Goal: Information Seeking & Learning: Learn about a topic

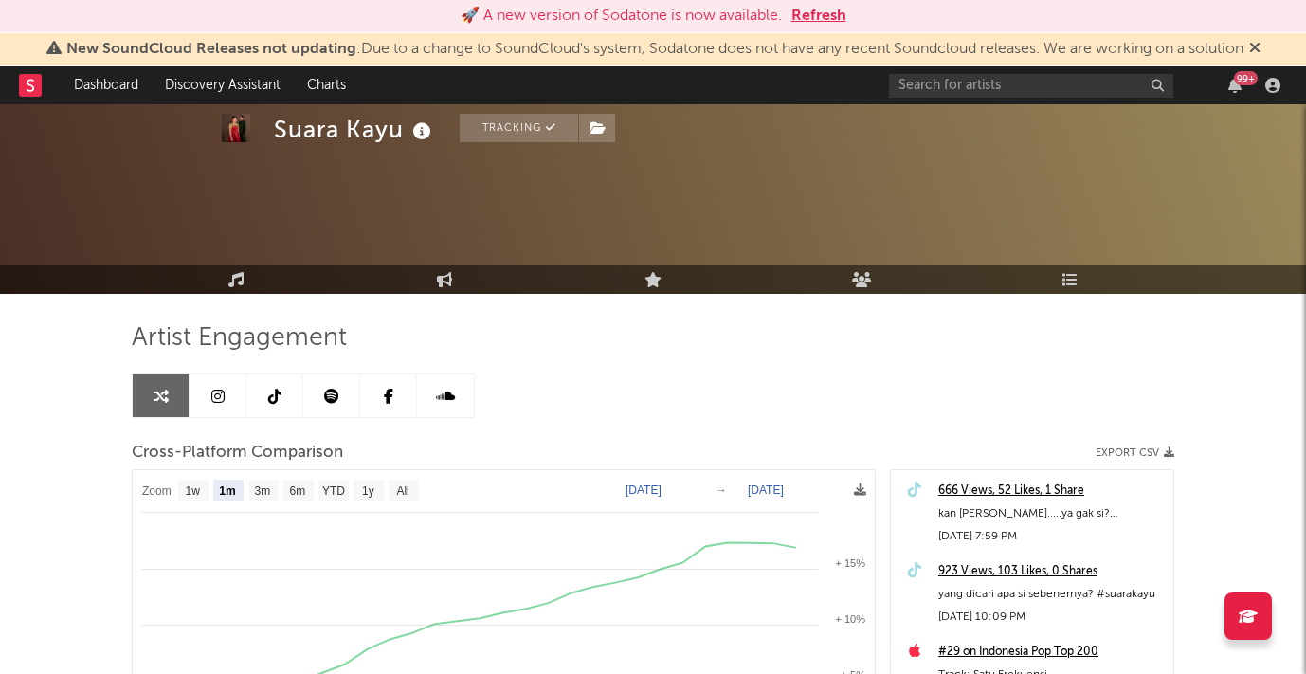
select select "1m"
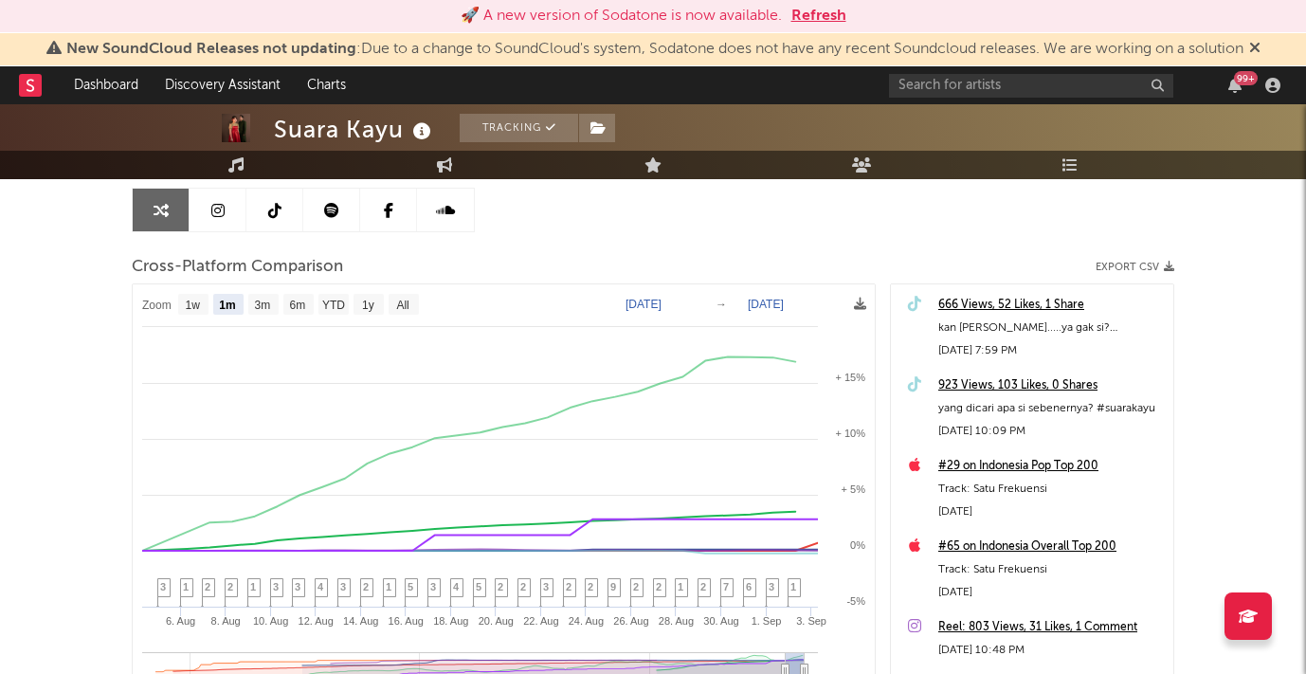
click at [827, 9] on button "Refresh" at bounding box center [818, 16] width 55 height 23
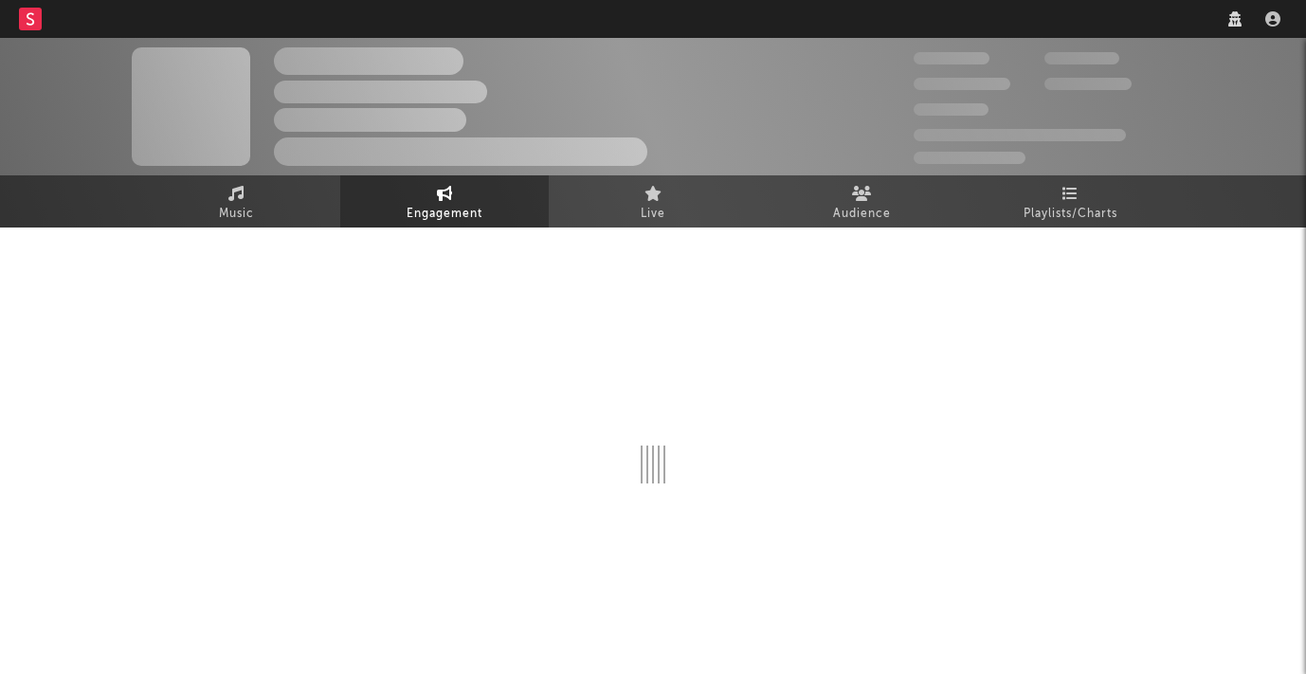
select select "1w"
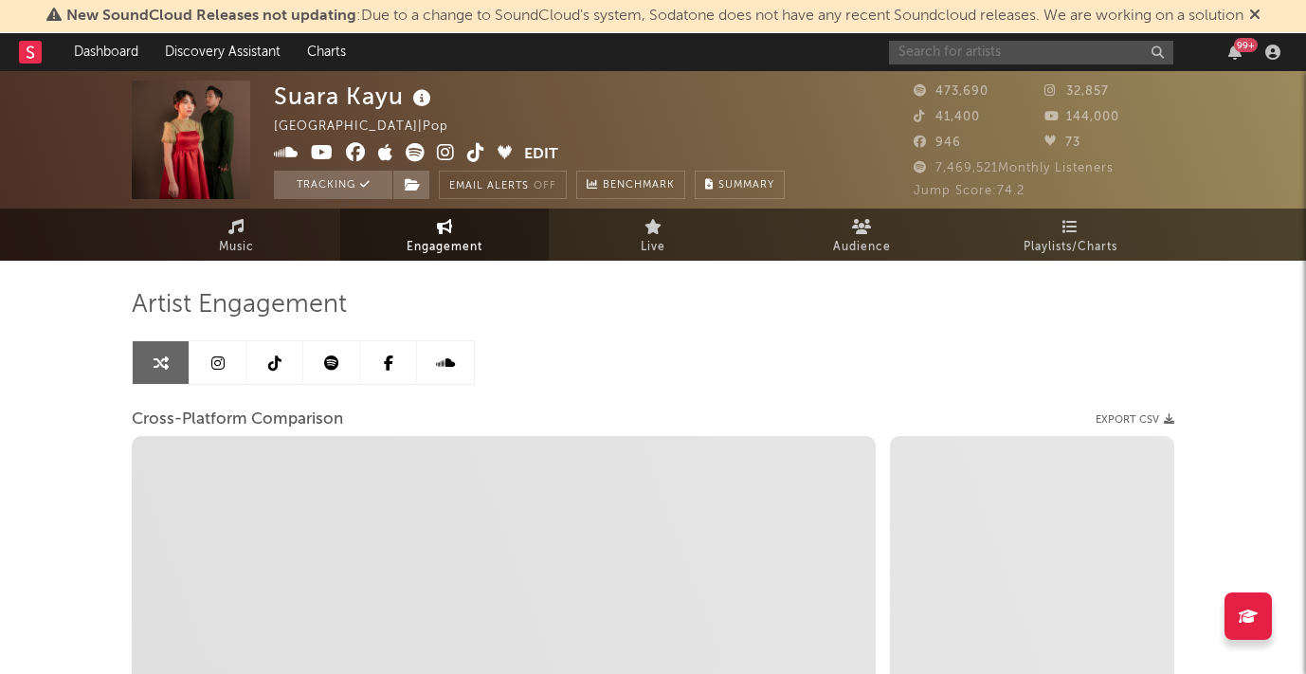
click at [912, 57] on input "text" at bounding box center [1031, 53] width 284 height 24
type input "an"
select select "1m"
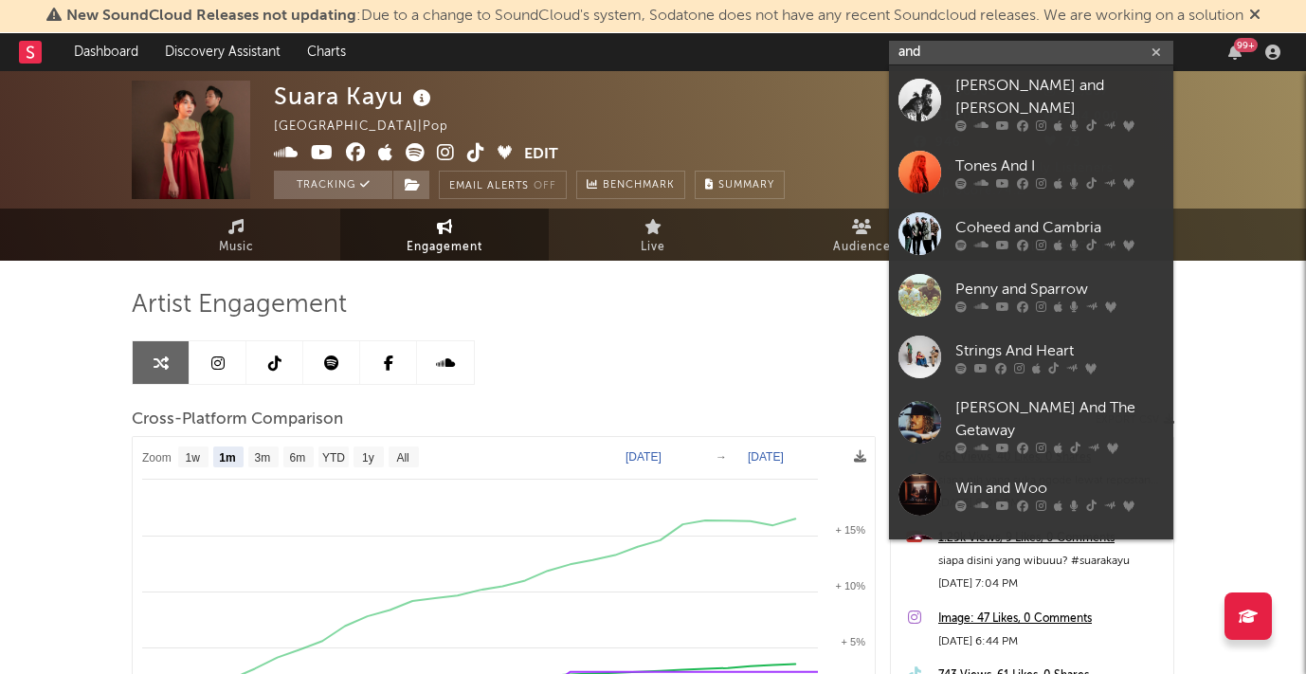
type input "andh"
select select "1m"
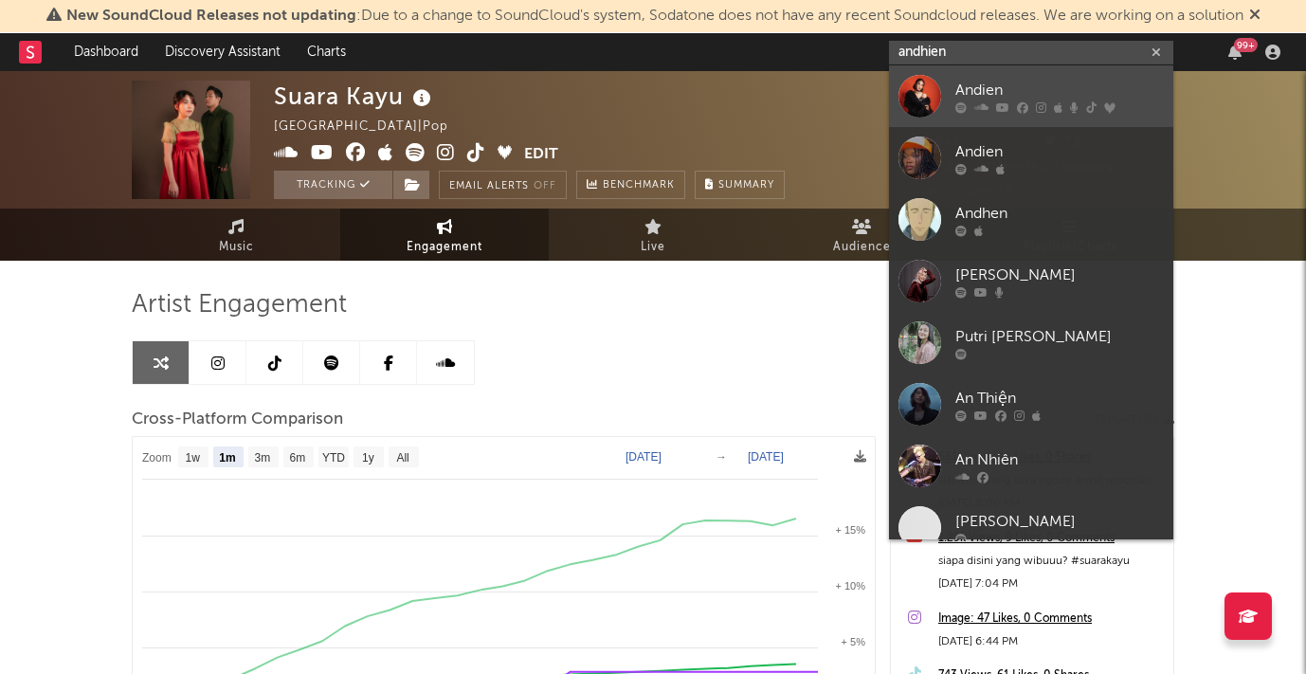
type input "andhien"
click at [977, 88] on div "Andien" at bounding box center [1059, 90] width 208 height 23
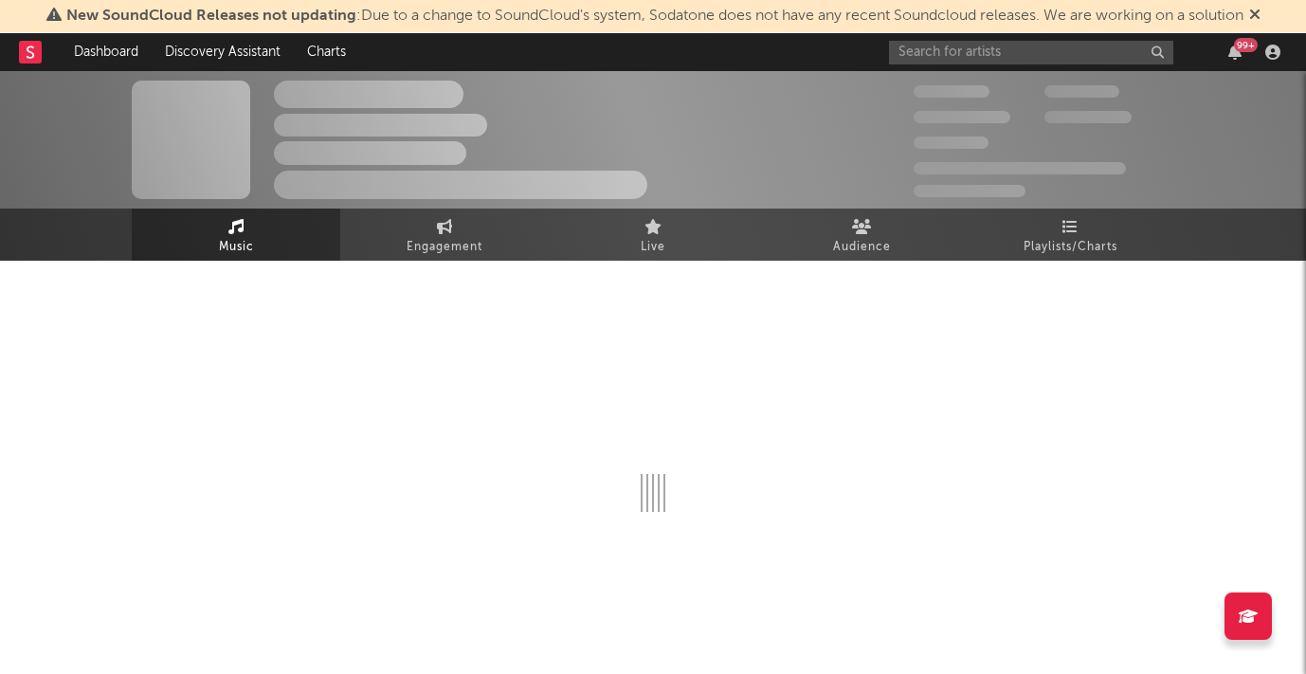
select select "6m"
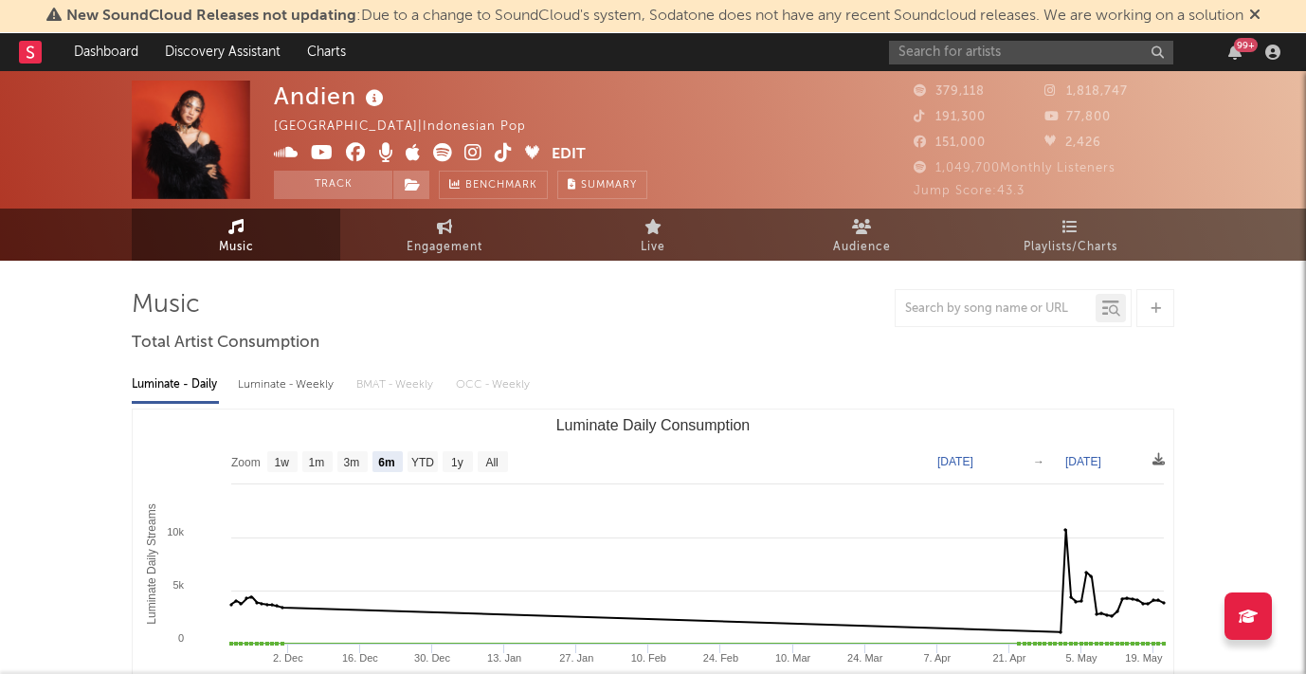
select select "6m"
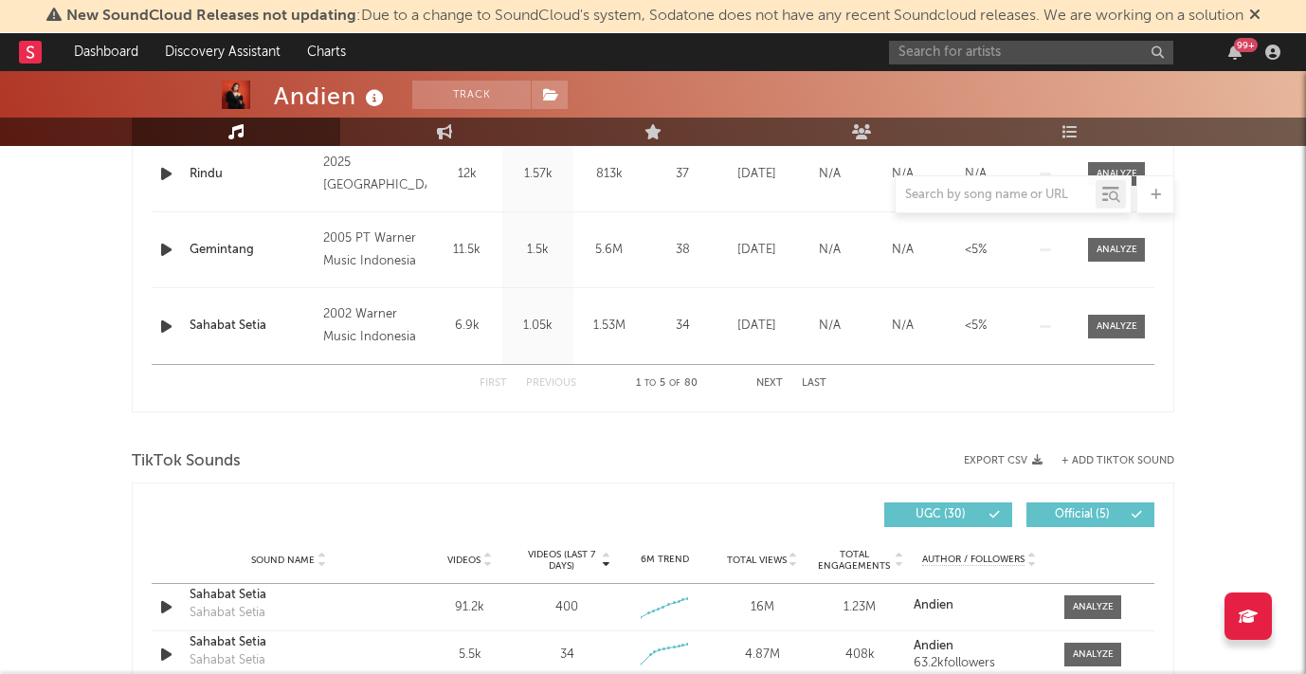
scroll to position [883, 0]
